Goal: Navigation & Orientation: Find specific page/section

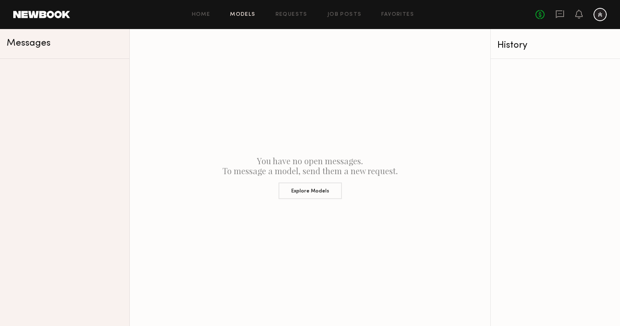
click at [245, 17] on link "Models" at bounding box center [242, 14] width 25 height 5
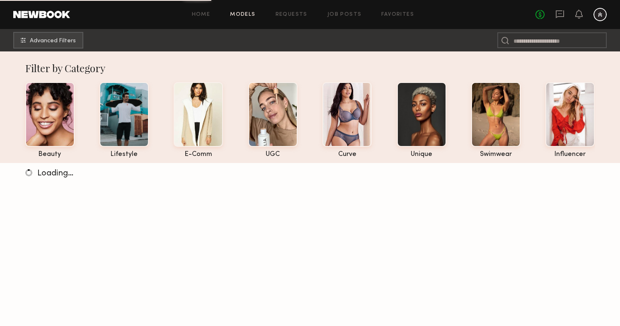
click at [291, 20] on div "Home Models Requests Job Posts Favorites Sign Out No fees up to $5,000" at bounding box center [338, 14] width 536 height 13
click at [293, 11] on div "Home Models Requests Job Posts Favorites Sign Out No fees up to $5,000" at bounding box center [338, 14] width 536 height 13
click at [292, 13] on link "Requests" at bounding box center [291, 14] width 32 height 5
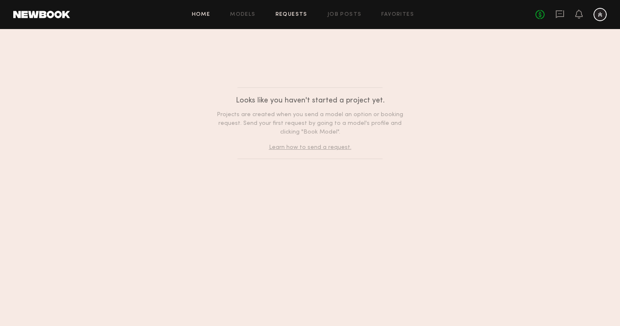
click at [206, 13] on link "Home" at bounding box center [201, 14] width 19 height 5
